Goal: Information Seeking & Learning: Learn about a topic

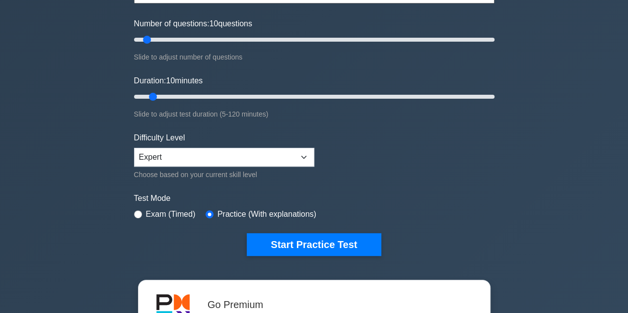
scroll to position [119, 0]
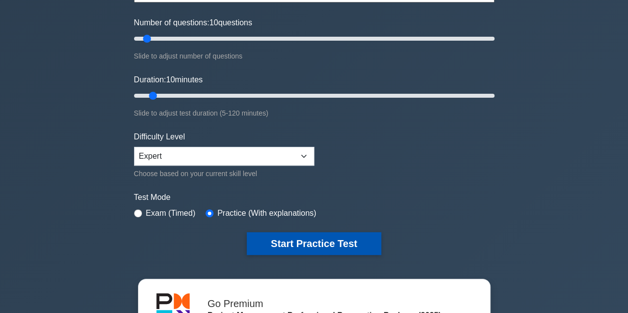
click at [312, 239] on button "Start Practice Test" at bounding box center [314, 243] width 134 height 23
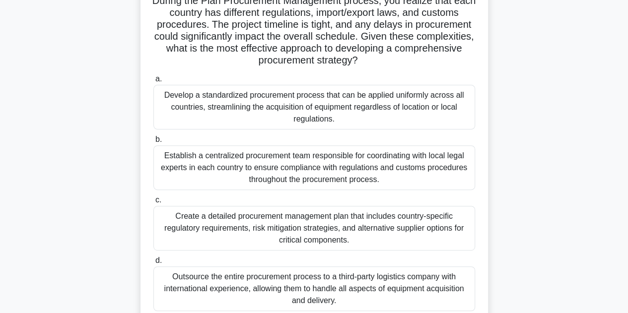
scroll to position [112, 0]
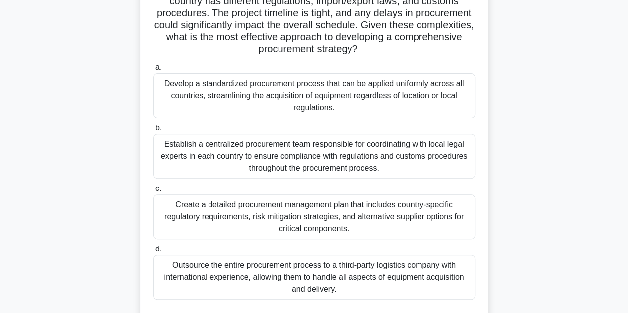
click at [306, 214] on div "Create a detailed procurement management plan that includes country-specific re…" at bounding box center [314, 217] width 322 height 45
click at [153, 192] on input "c. Create a detailed procurement management plan that includes country-specific…" at bounding box center [153, 189] width 0 height 6
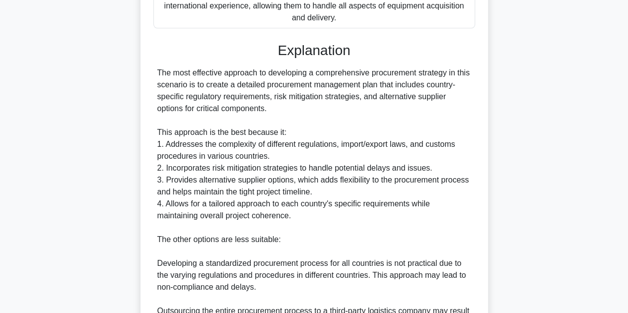
scroll to position [595, 0]
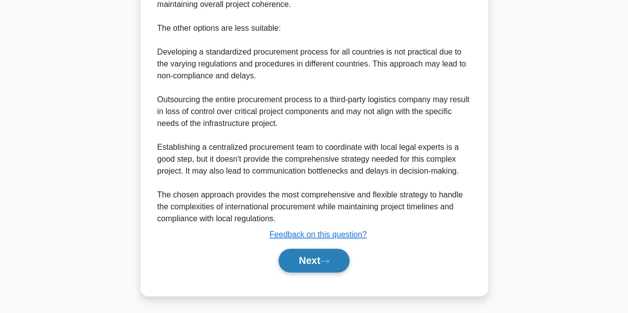
click at [313, 258] on button "Next" at bounding box center [314, 261] width 71 height 24
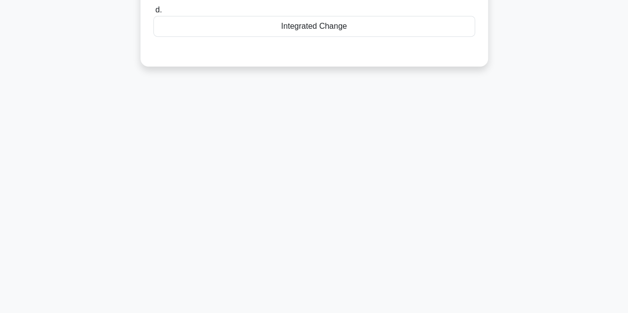
scroll to position [0, 0]
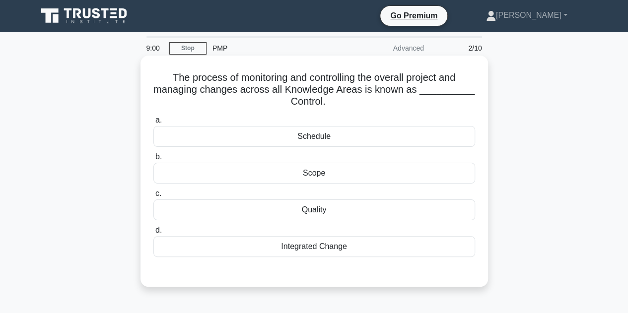
click at [313, 247] on div "Integrated Change" at bounding box center [314, 246] width 322 height 21
click at [153, 234] on input "d. Integrated Change" at bounding box center [153, 230] width 0 height 6
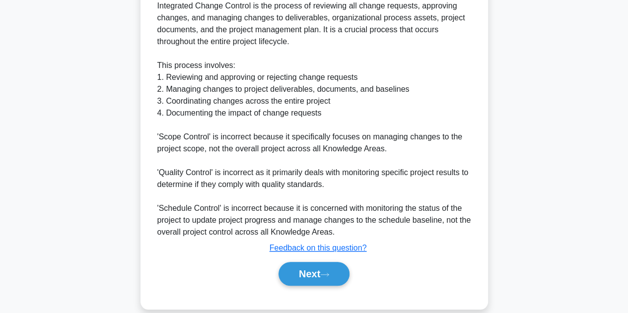
scroll to position [333, 0]
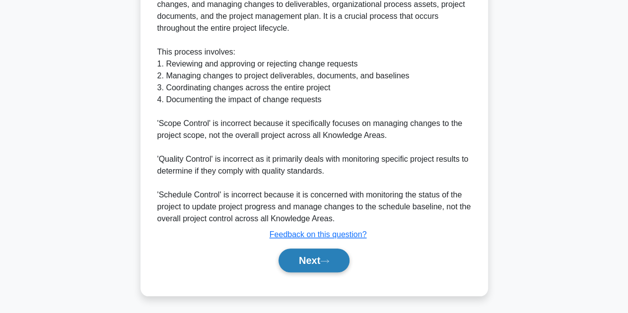
click at [310, 255] on button "Next" at bounding box center [314, 261] width 71 height 24
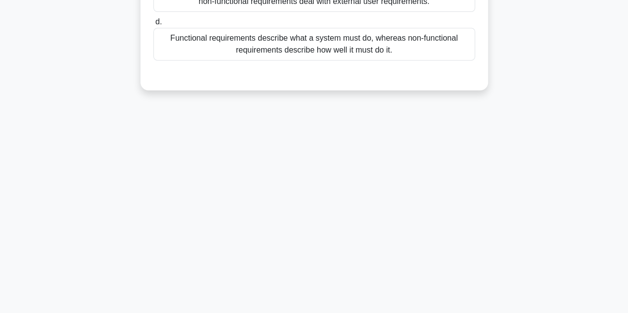
scroll to position [0, 0]
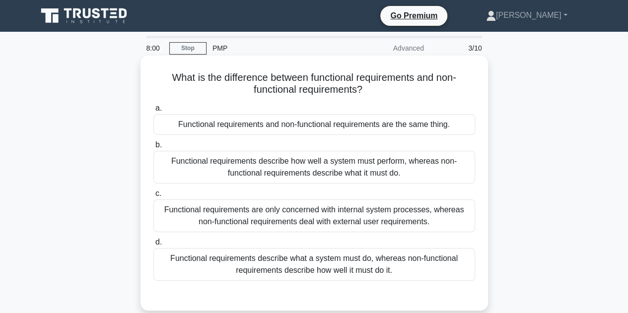
click at [291, 168] on div "Functional requirements describe how well a system must perform, whereas non-fu…" at bounding box center [314, 167] width 322 height 33
click at [153, 149] on input "b. Functional requirements describe how well a system must perform, whereas non…" at bounding box center [153, 145] width 0 height 6
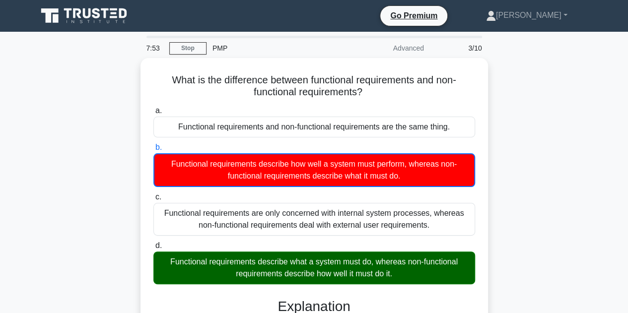
scroll to position [239, 0]
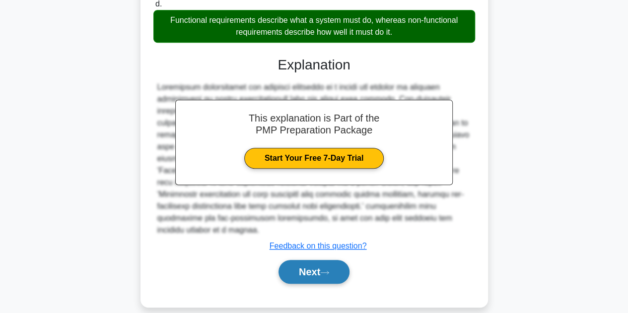
click at [316, 264] on button "Next" at bounding box center [314, 272] width 71 height 24
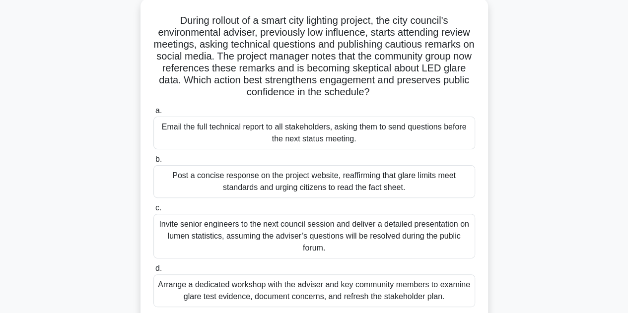
scroll to position [92, 0]
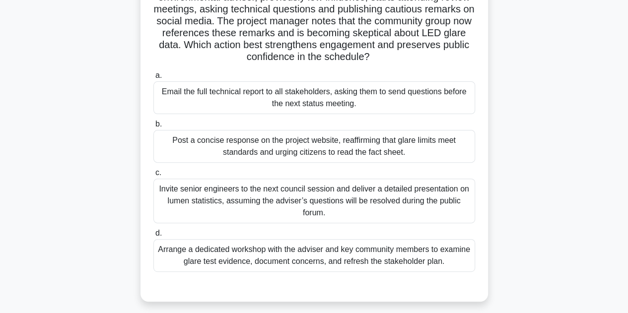
click at [278, 198] on div "Invite senior engineers to the next council session and deliver a detailed pres…" at bounding box center [314, 201] width 322 height 45
click at [153, 176] on input "c. Invite senior engineers to the next council session and deliver a detailed p…" at bounding box center [153, 173] width 0 height 6
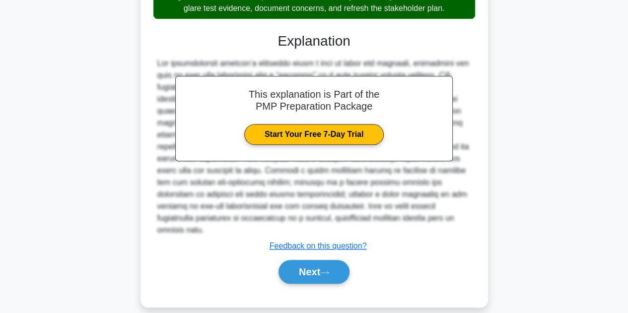
scroll to position [351, 0]
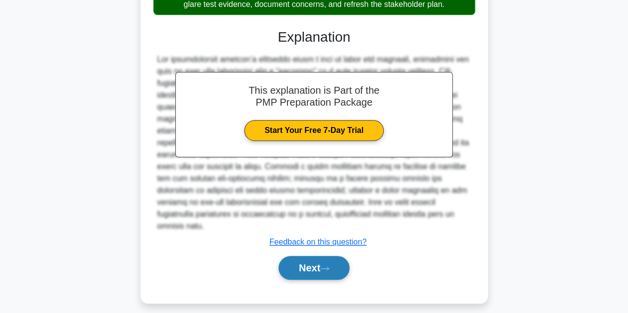
click at [313, 265] on button "Next" at bounding box center [314, 268] width 71 height 24
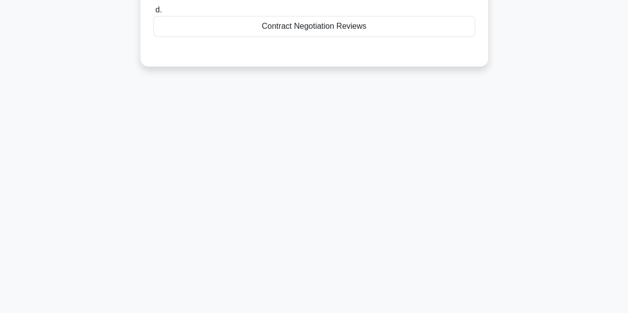
scroll to position [0, 0]
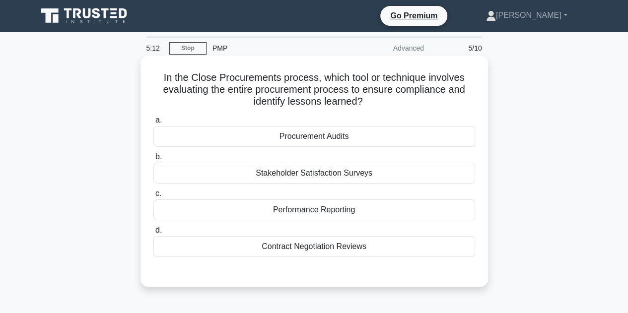
click at [294, 138] on div "Procurement Audits" at bounding box center [314, 136] width 322 height 21
click at [153, 124] on input "a. Procurement Audits" at bounding box center [153, 120] width 0 height 6
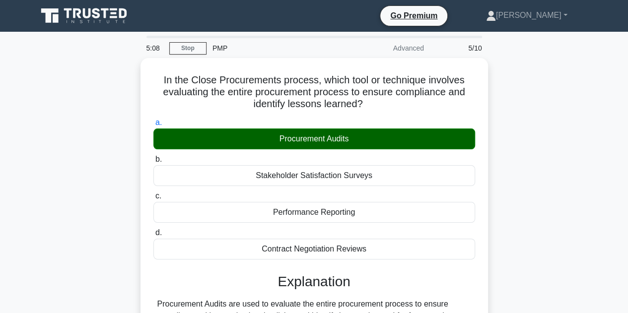
scroll to position [223, 0]
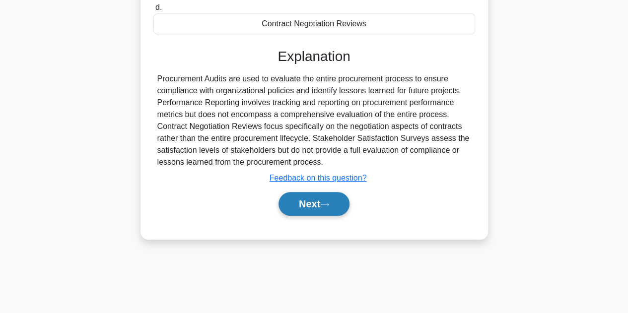
click at [320, 204] on button "Next" at bounding box center [314, 204] width 71 height 24
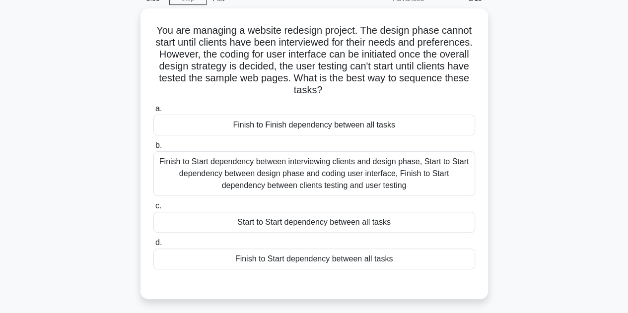
scroll to position [44, 0]
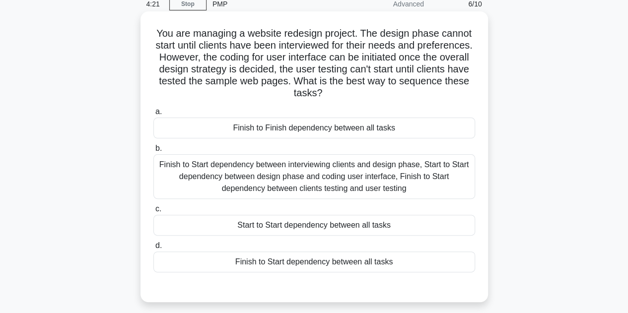
click at [296, 261] on div "Finish to Start dependency between all tasks" at bounding box center [314, 262] width 322 height 21
click at [153, 249] on input "d. Finish to Start dependency between all tasks" at bounding box center [153, 246] width 0 height 6
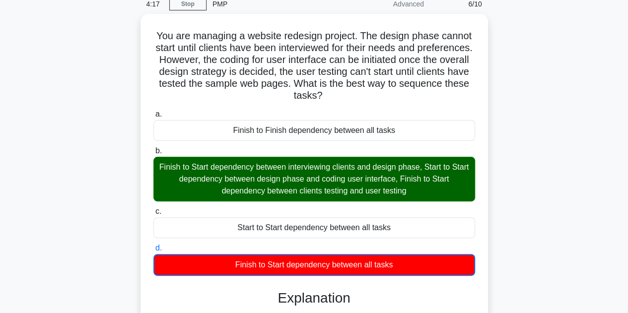
scroll to position [275, 0]
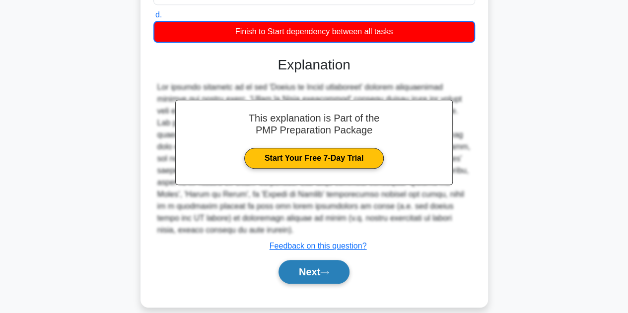
click at [325, 260] on button "Next" at bounding box center [314, 272] width 71 height 24
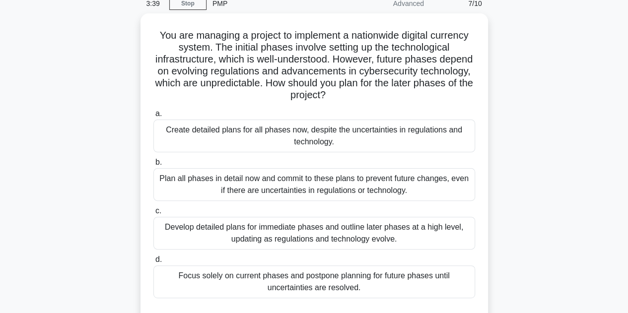
scroll to position [60, 0]
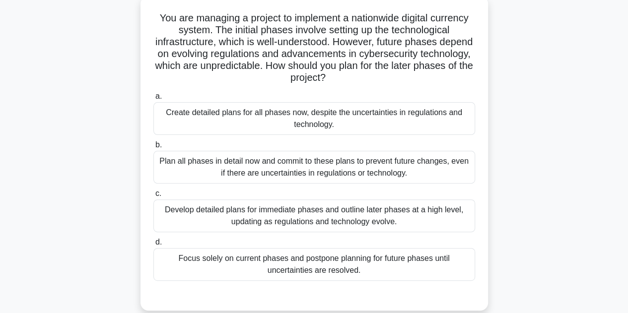
click at [326, 215] on div "Develop detailed plans for immediate phases and outline later phases at a high …" at bounding box center [314, 216] width 322 height 33
click at [153, 197] on input "c. Develop detailed plans for immediate phases and outline later phases at a hi…" at bounding box center [153, 194] width 0 height 6
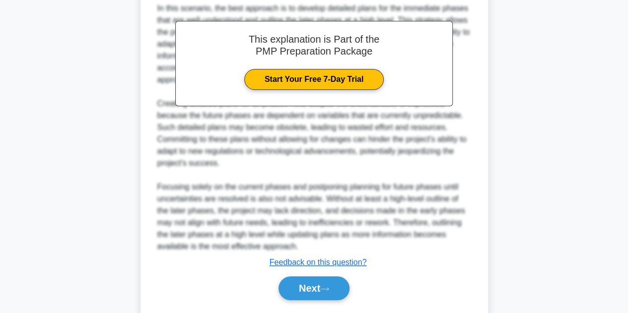
scroll to position [405, 0]
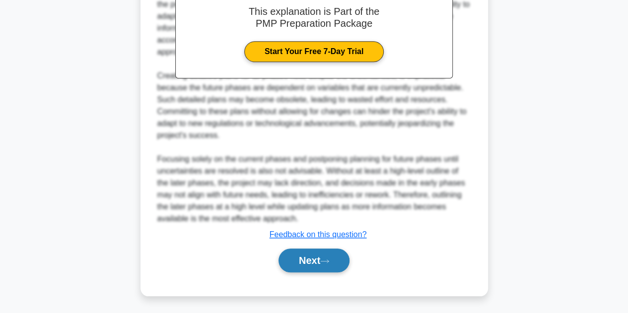
click at [321, 254] on button "Next" at bounding box center [314, 261] width 71 height 24
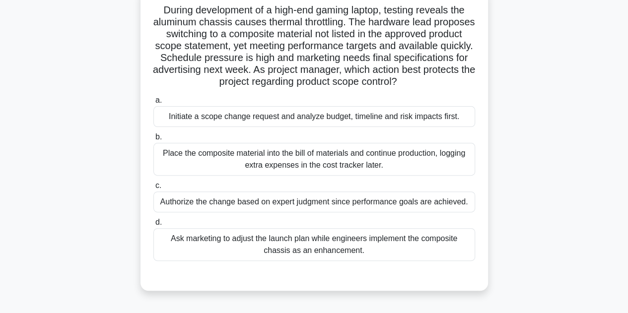
scroll to position [79, 0]
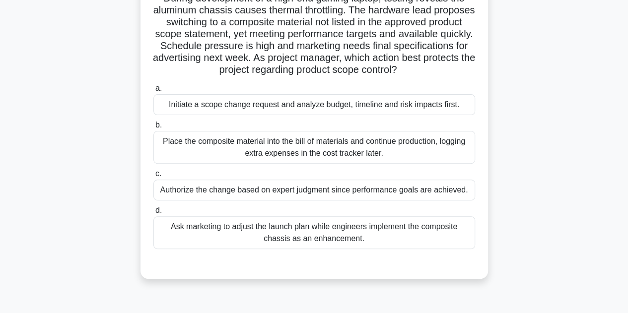
click at [277, 114] on div "Initiate a scope change request and analyze budget, timeline and risk impacts f…" at bounding box center [314, 104] width 322 height 21
click at [153, 92] on input "a. Initiate a scope change request and analyze budget, timeline and risk impact…" at bounding box center [153, 88] width 0 height 6
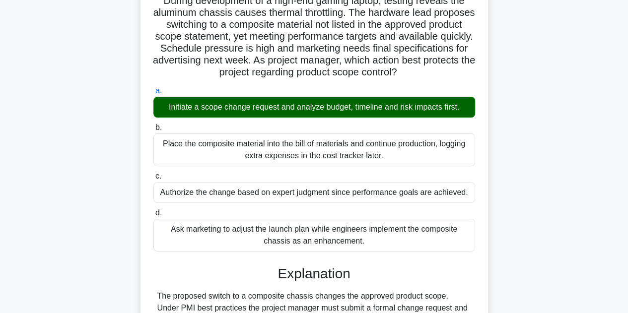
scroll to position [286, 0]
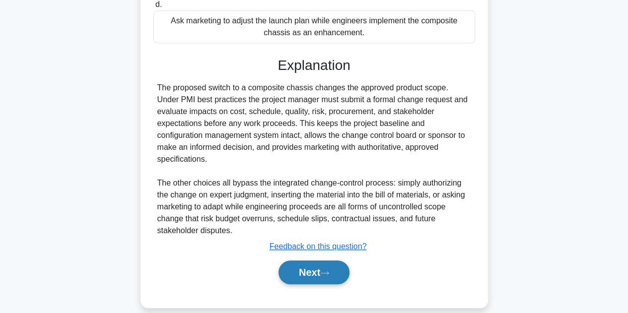
click at [322, 261] on button "Next" at bounding box center [314, 273] width 71 height 24
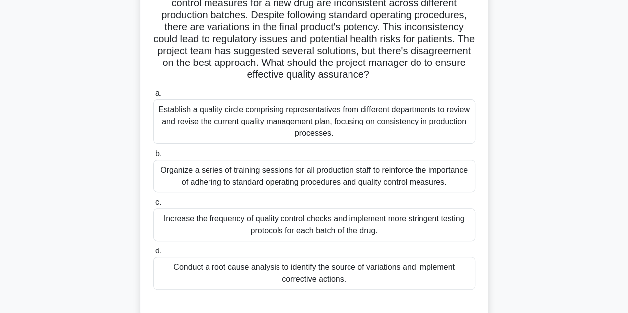
scroll to position [79, 0]
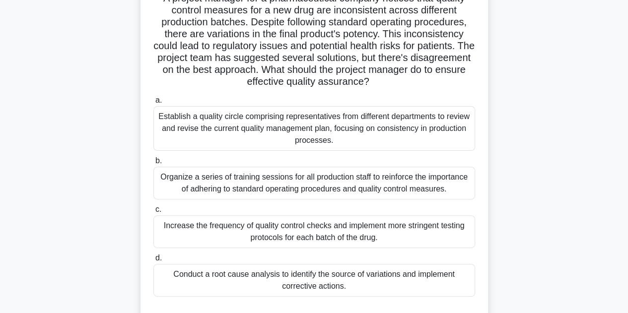
click at [366, 278] on div "Conduct a root cause analysis to identify the source of variations and implemen…" at bounding box center [314, 280] width 322 height 33
click at [153, 262] on input "d. Conduct a root cause analysis to identify the source of variations and imple…" at bounding box center [153, 258] width 0 height 6
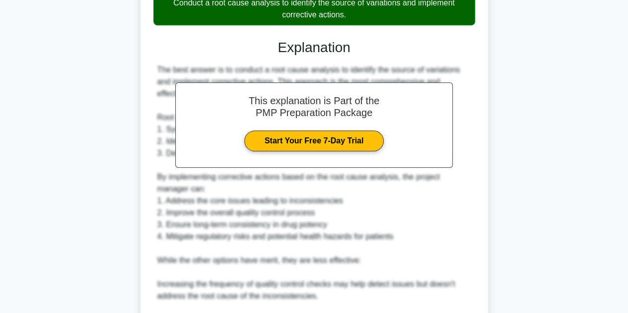
scroll to position [548, 0]
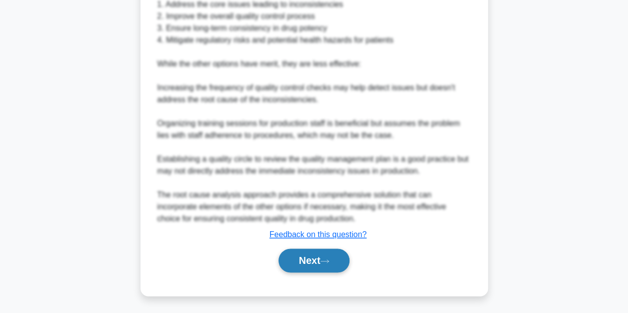
click at [329, 259] on icon at bounding box center [324, 261] width 9 height 5
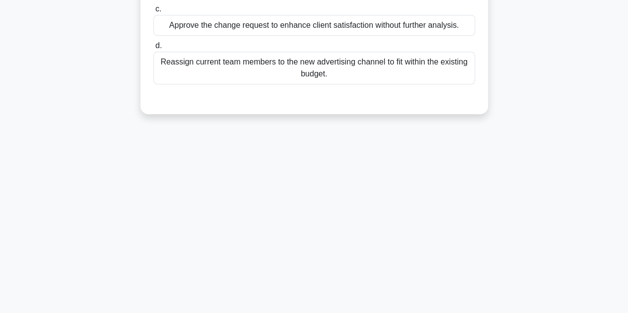
scroll to position [0, 0]
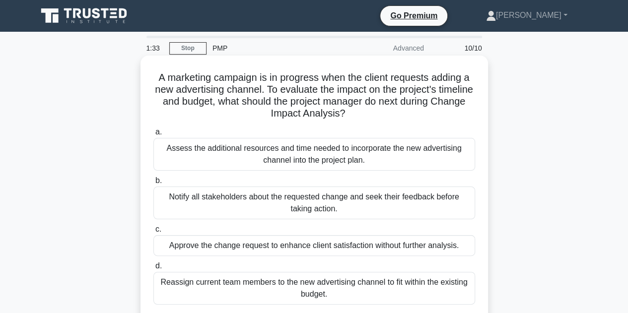
click at [233, 198] on div "Notify all stakeholders about the requested change and seek their feedback befo…" at bounding box center [314, 203] width 322 height 33
click at [153, 184] on input "b. Notify all stakeholders about the requested change and seek their feedback b…" at bounding box center [153, 181] width 0 height 6
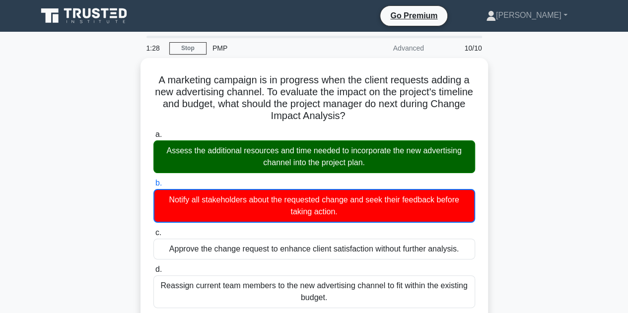
scroll to position [239, 0]
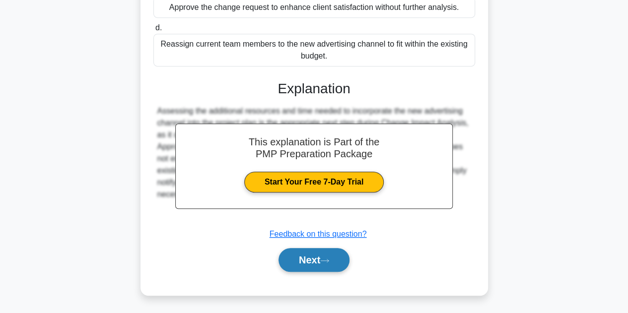
click at [330, 257] on button "Next" at bounding box center [314, 260] width 71 height 24
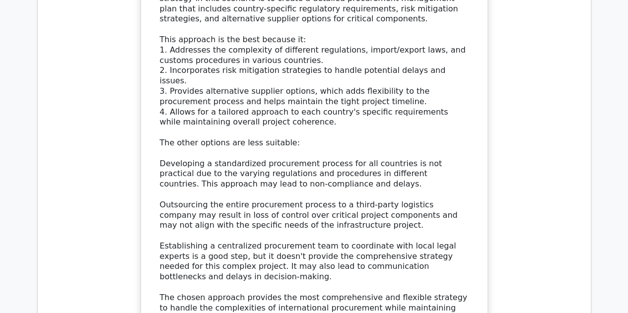
scroll to position [1645, 0]
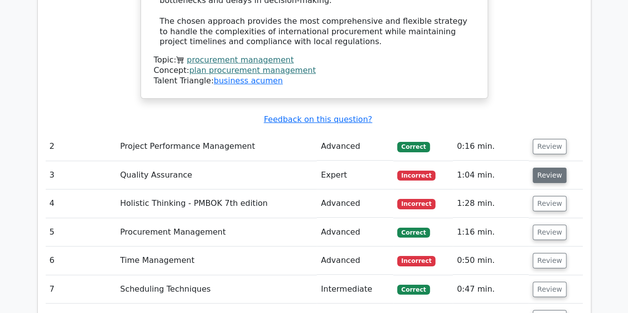
click at [548, 168] on button "Review" at bounding box center [550, 175] width 34 height 15
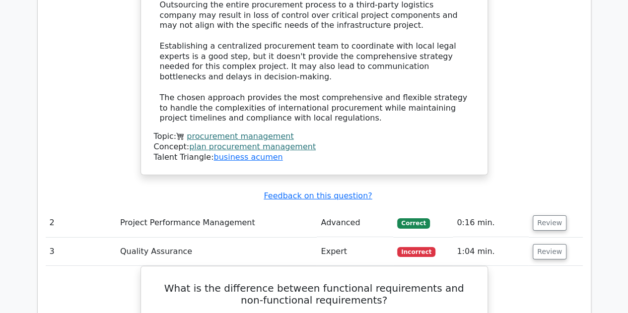
scroll to position [1565, 0]
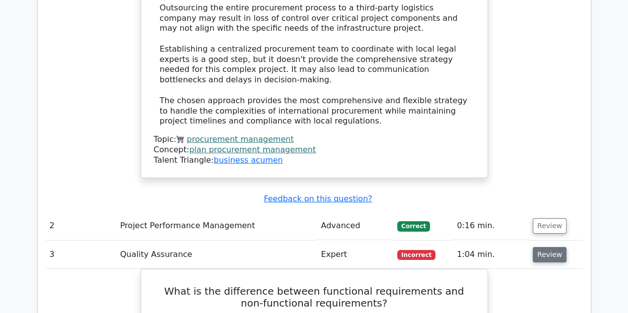
click at [538, 247] on button "Review" at bounding box center [550, 254] width 34 height 15
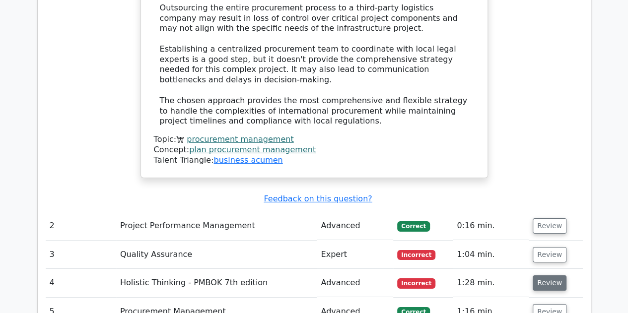
click at [541, 276] on button "Review" at bounding box center [550, 283] width 34 height 15
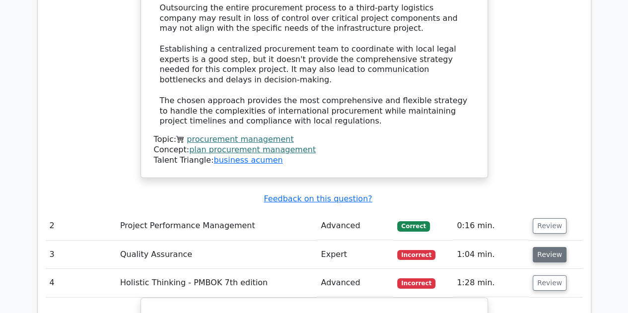
click at [541, 247] on button "Review" at bounding box center [550, 254] width 34 height 15
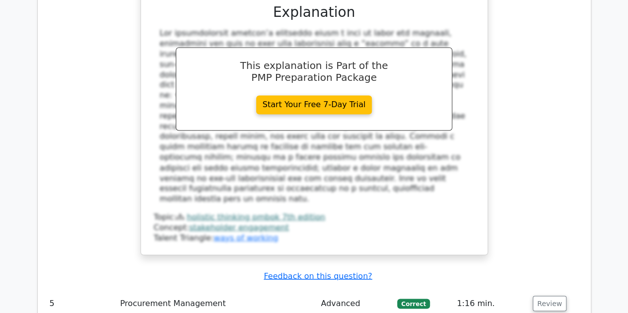
scroll to position [2936, 0]
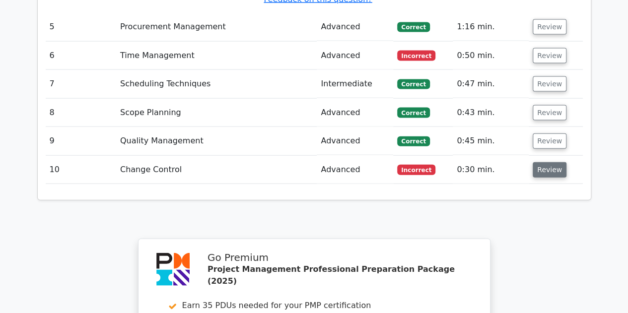
click at [538, 162] on button "Review" at bounding box center [550, 169] width 34 height 15
